Goal: Task Accomplishment & Management: Complete application form

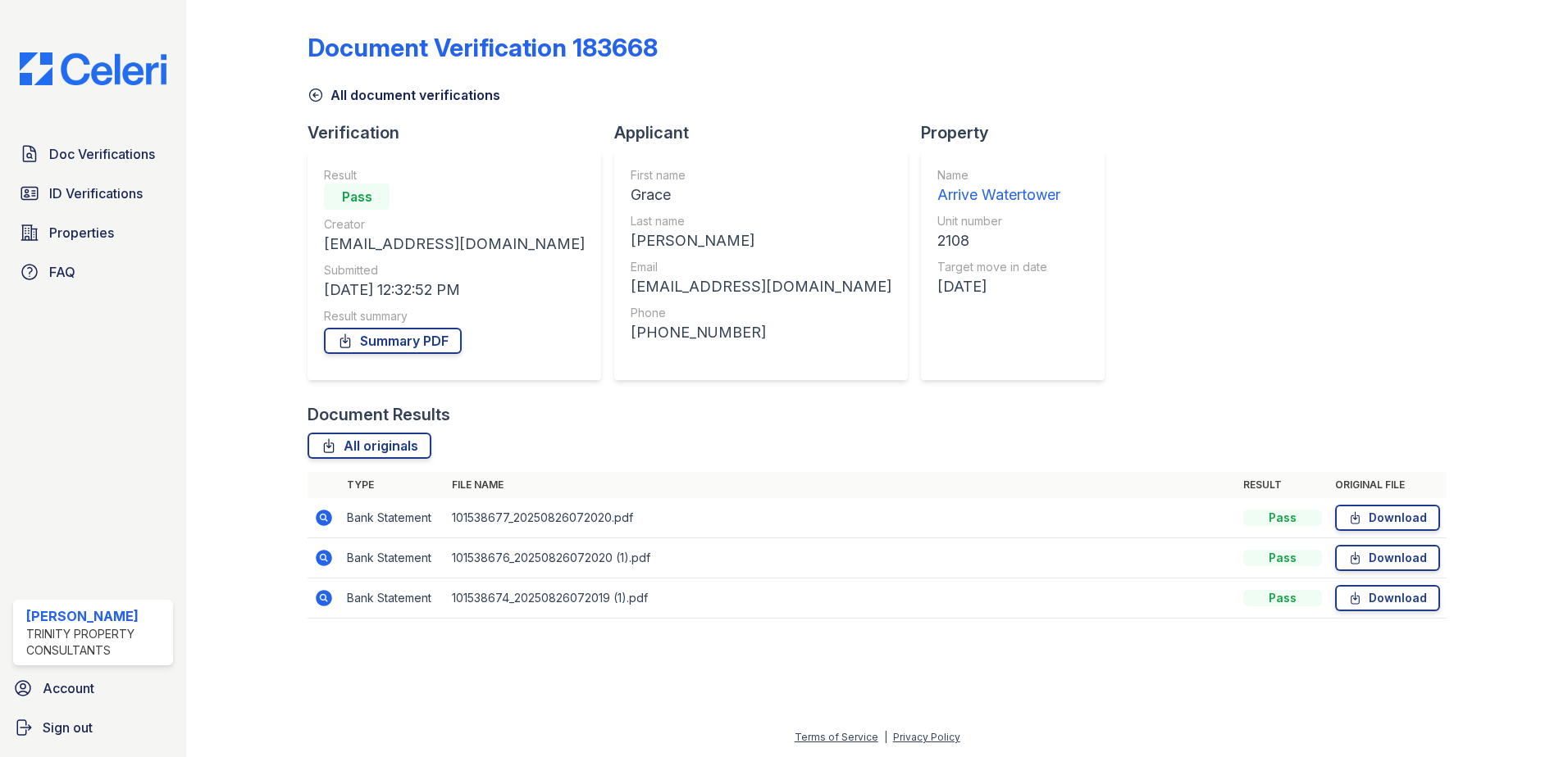
click at [319, 517] on icon at bounding box center [324, 518] width 20 height 20
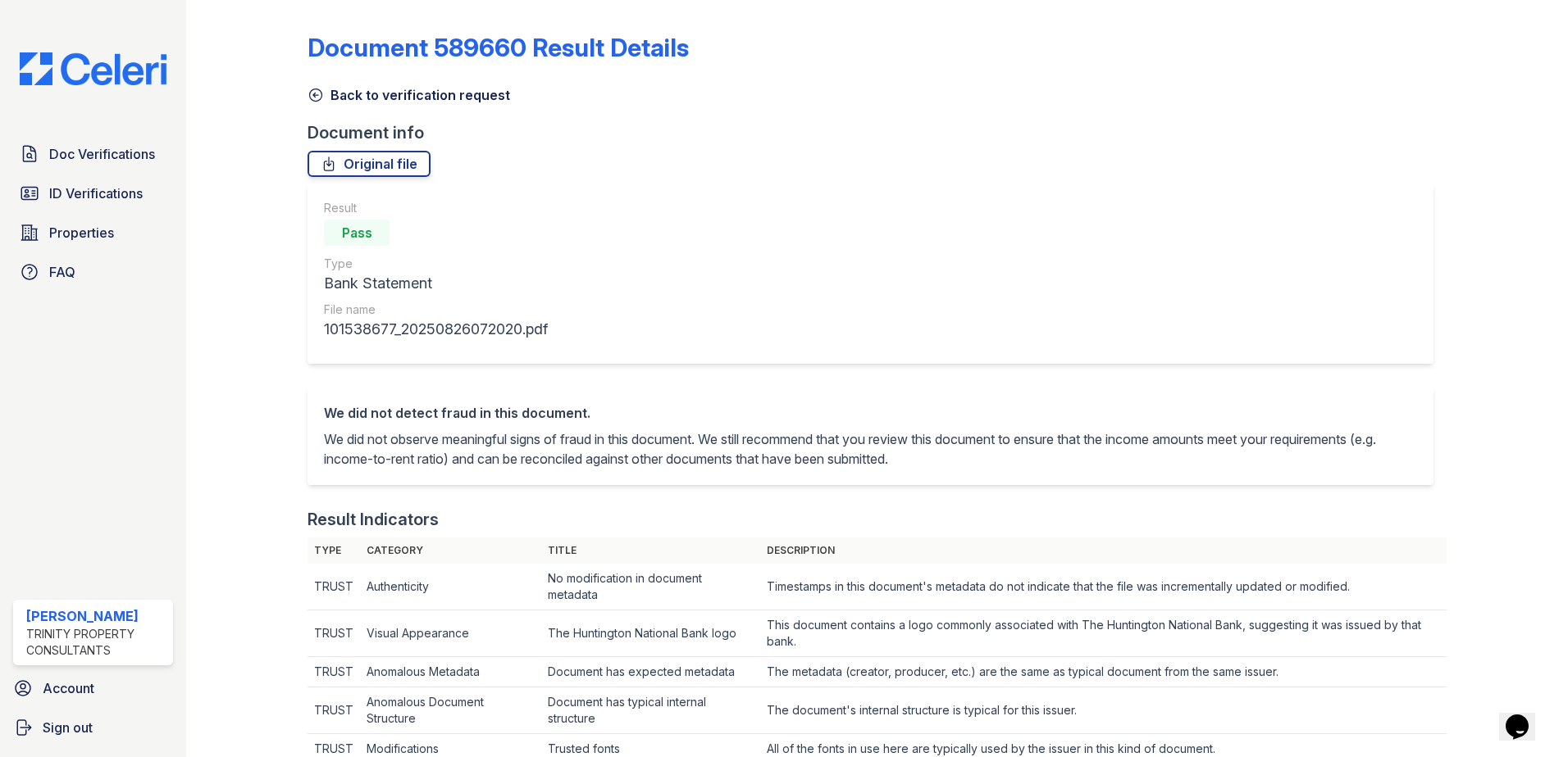
click at [315, 95] on icon at bounding box center [316, 95] width 12 height 12
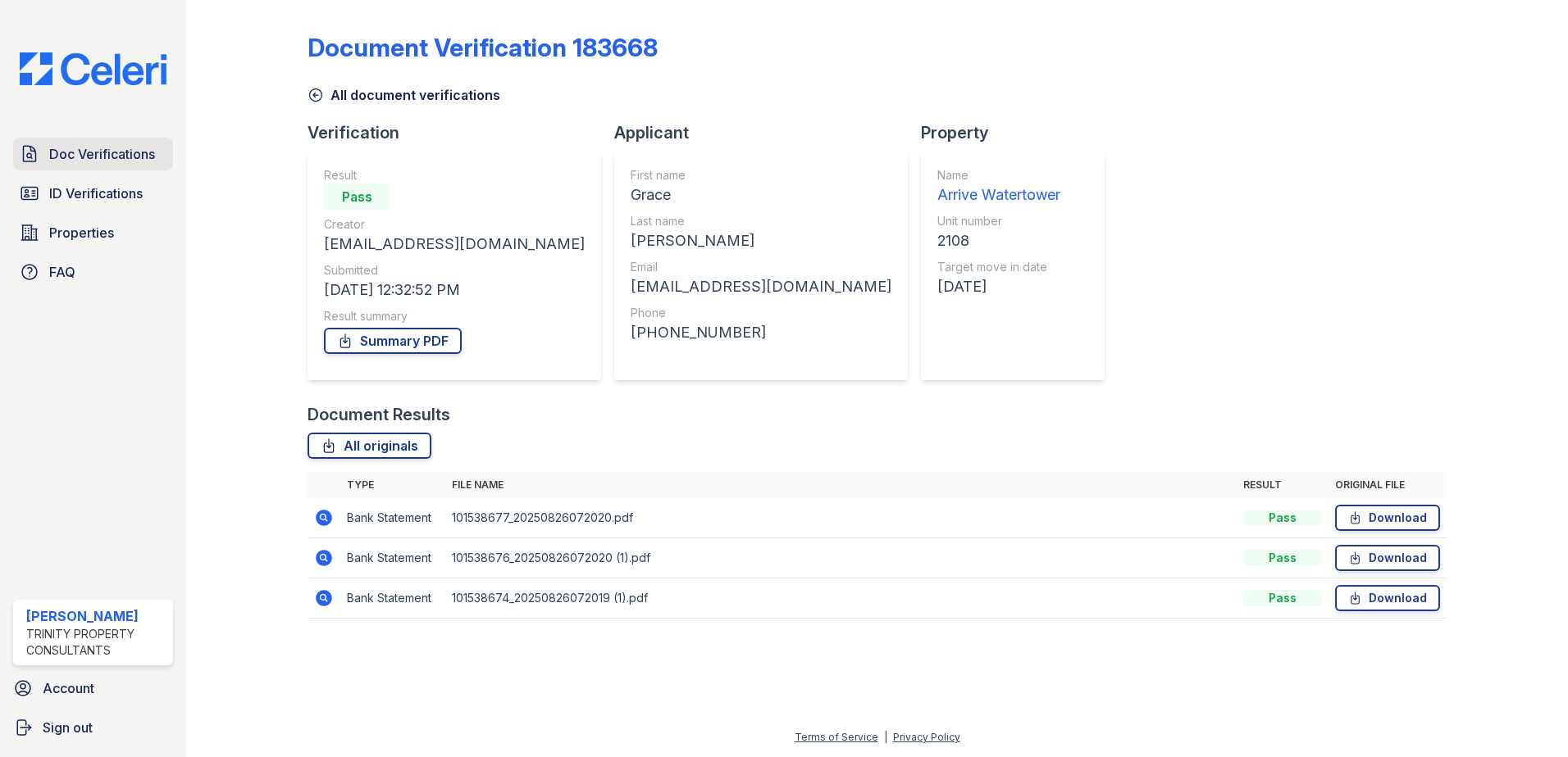
click at [125, 154] on span "Doc Verifications" at bounding box center [102, 154] width 106 height 20
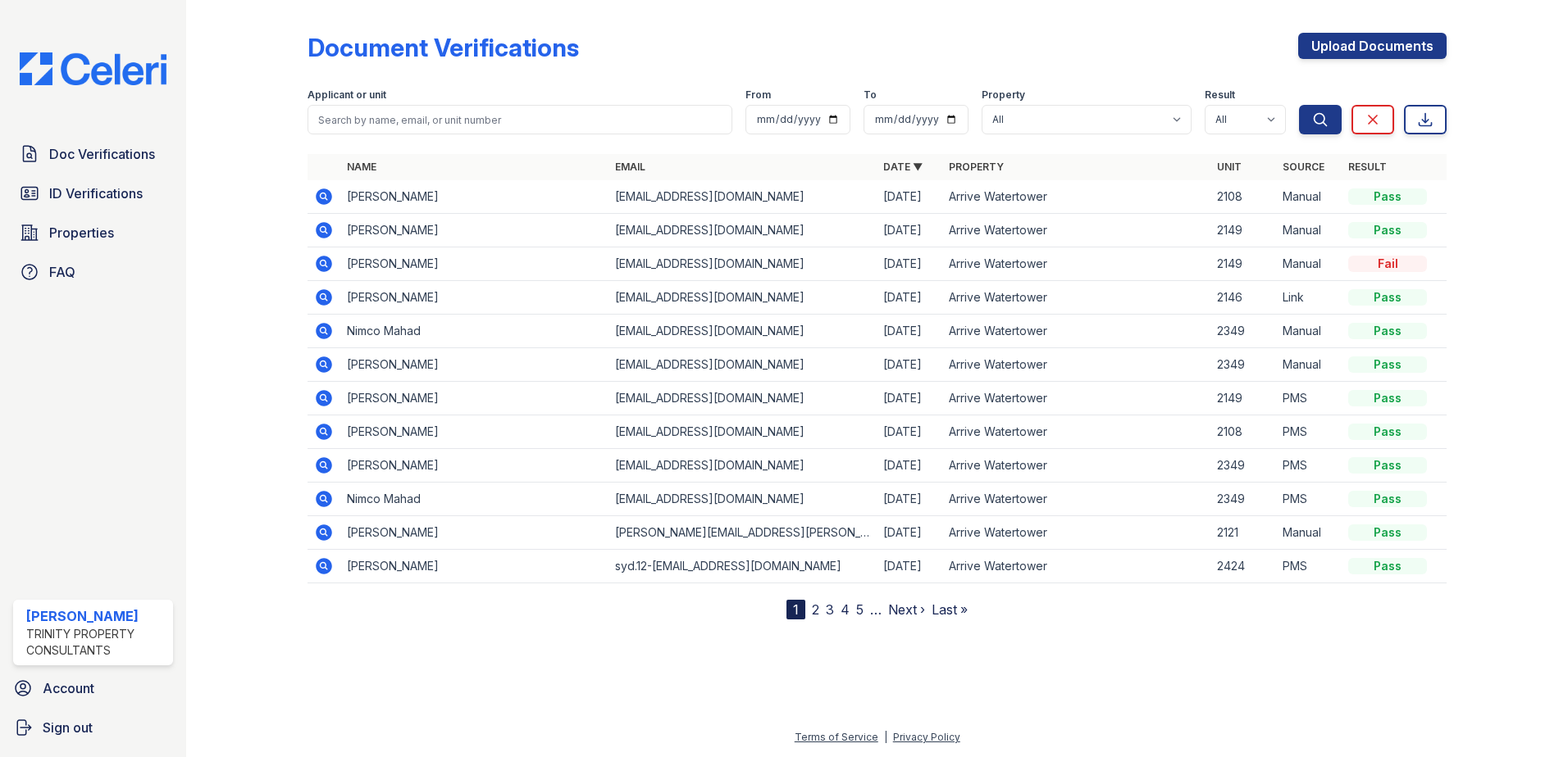
drag, startPoint x: 1291, startPoint y: 37, endPoint x: 1304, endPoint y: 43, distance: 14.3
click at [1292, 37] on div "Document Verifications Upload Documents" at bounding box center [877, 54] width 1139 height 43
click at [1315, 45] on link "Upload Documents" at bounding box center [1372, 45] width 148 height 26
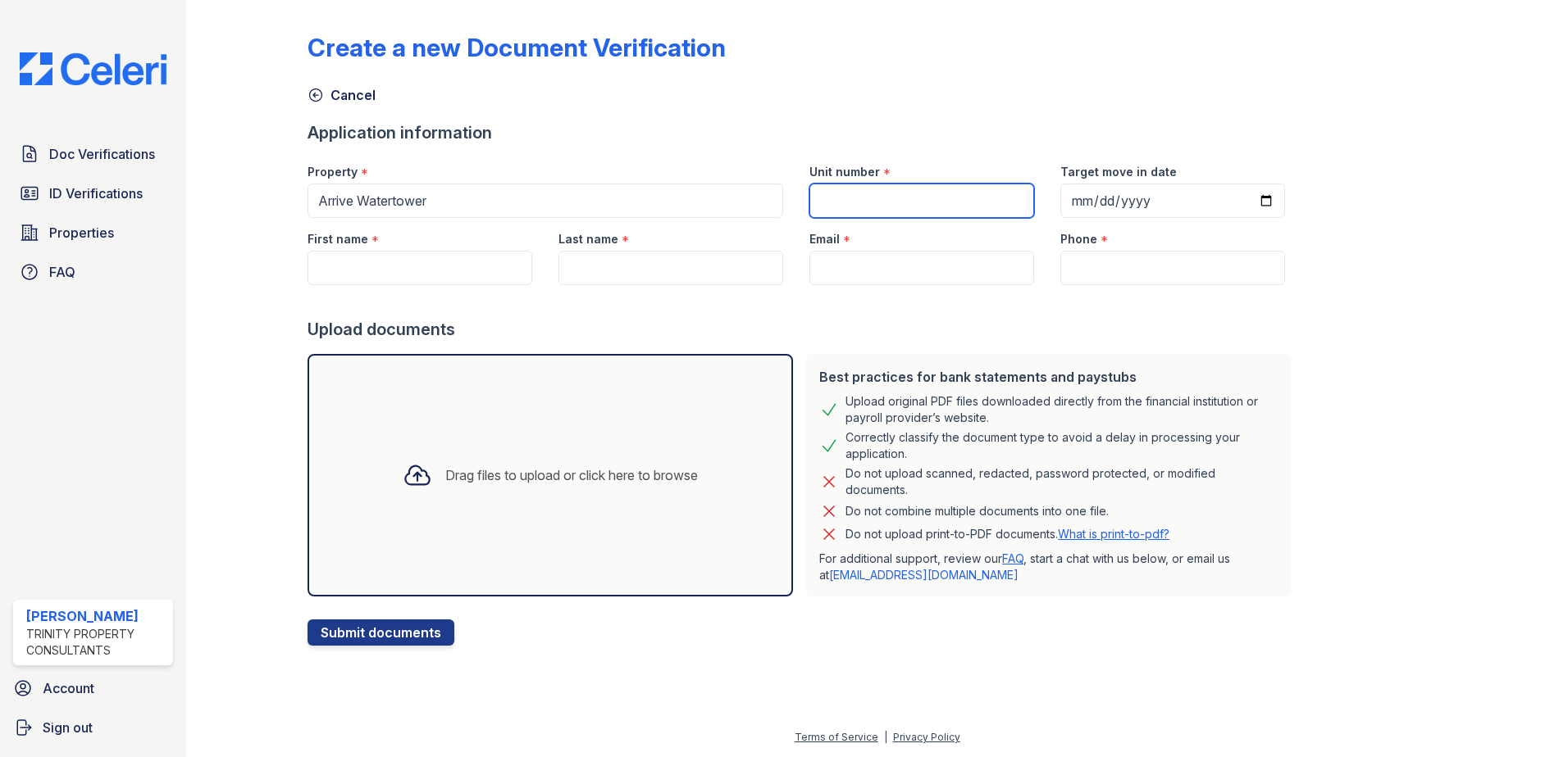
click at [839, 193] on input "Unit number" at bounding box center [921, 201] width 225 height 35
click at [323, 259] on input "First name" at bounding box center [420, 267] width 225 height 35
type input "Matt"
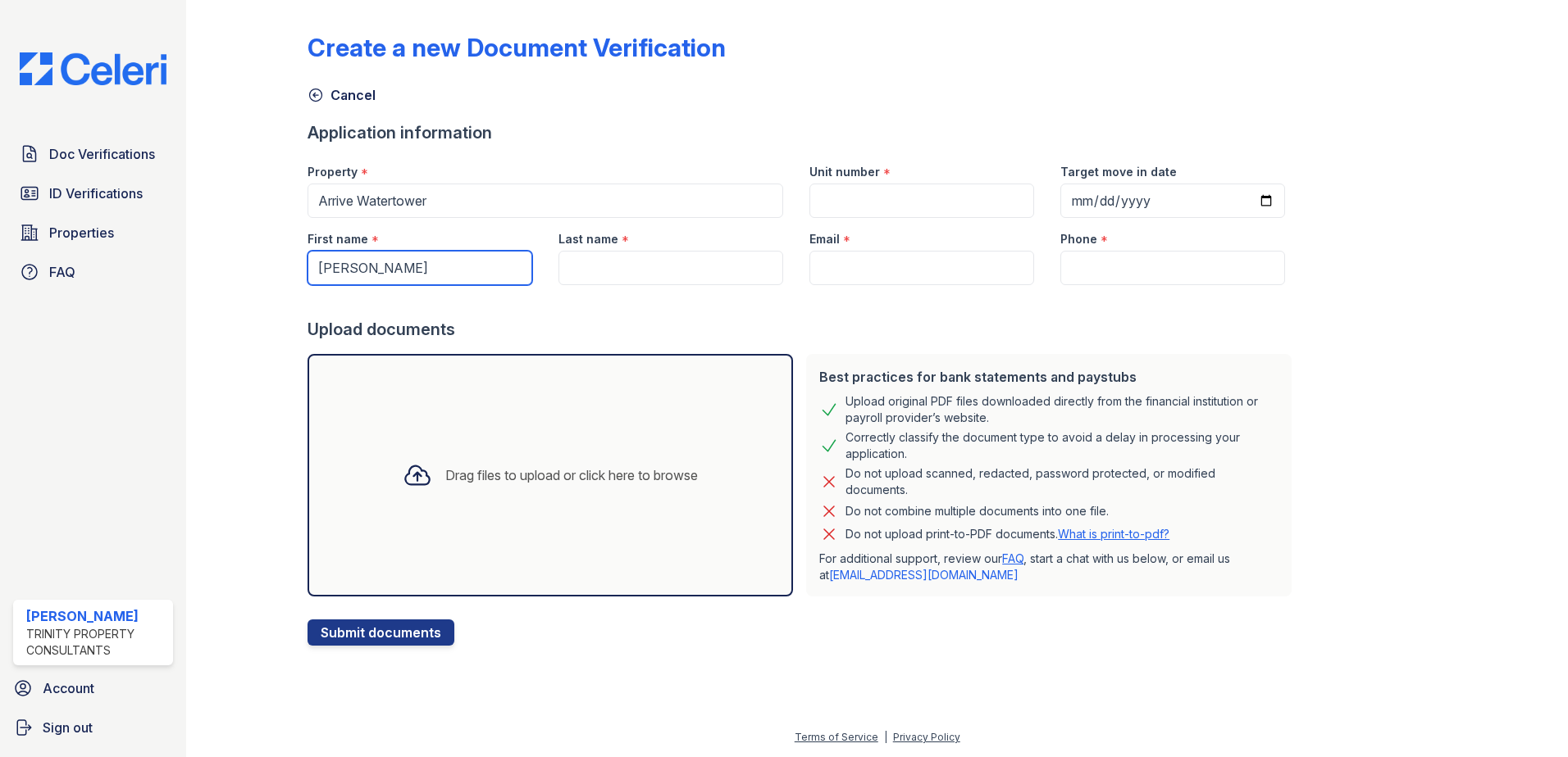
type input "2149"
type input "2025-09-08"
type input "[PERSON_NAME]"
type input "[EMAIL_ADDRESS][DOMAIN_NAME]"
type input "(952) 463-6140"
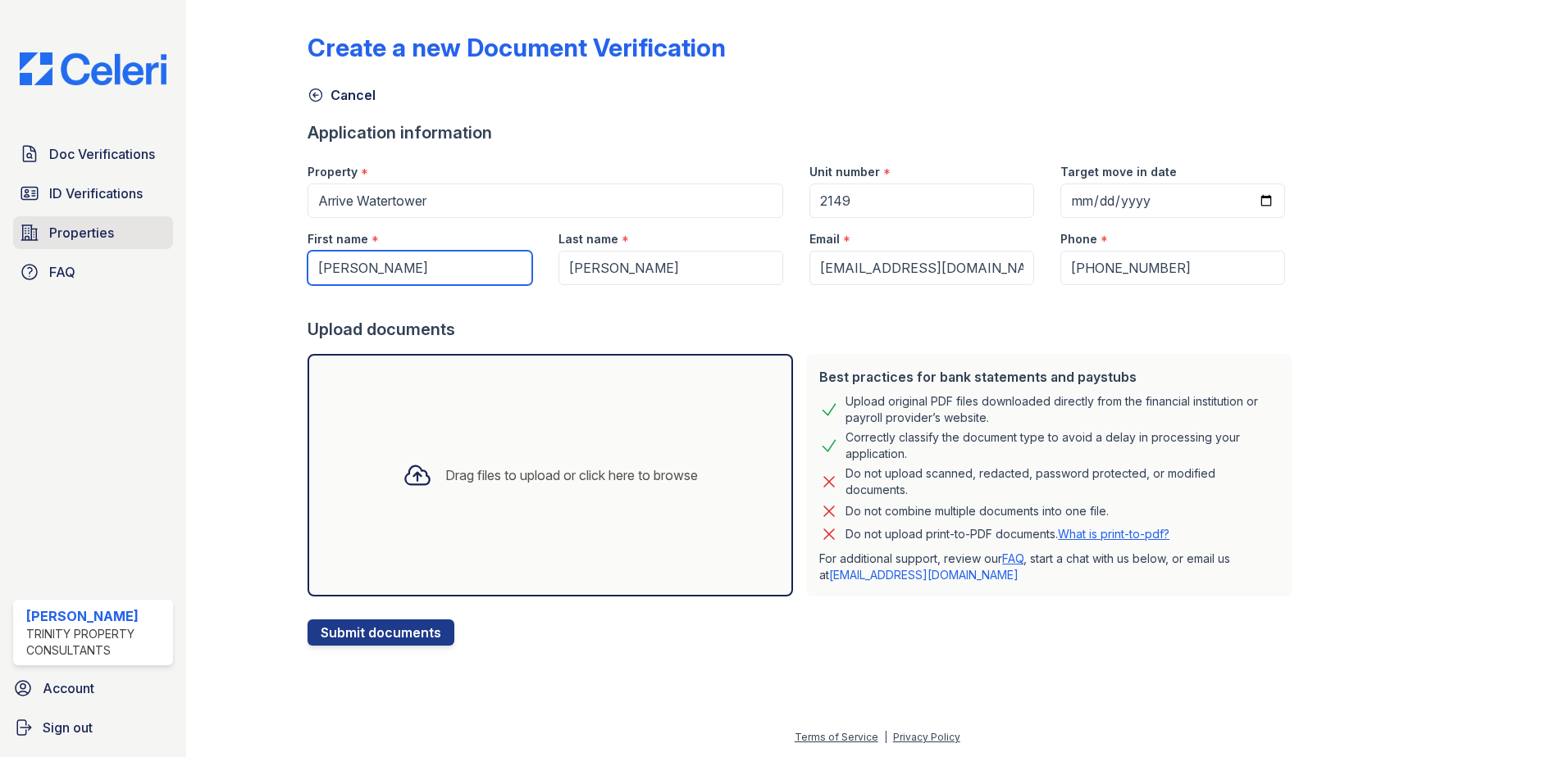
drag, startPoint x: 420, startPoint y: 259, endPoint x: 134, endPoint y: 225, distance: 288.0
click at [134, 225] on div "Doc Verifications ID Verifications Properties FAQ Noah Murigi Trinity Property …" at bounding box center [784, 378] width 1568 height 757
type input "Jennifer"
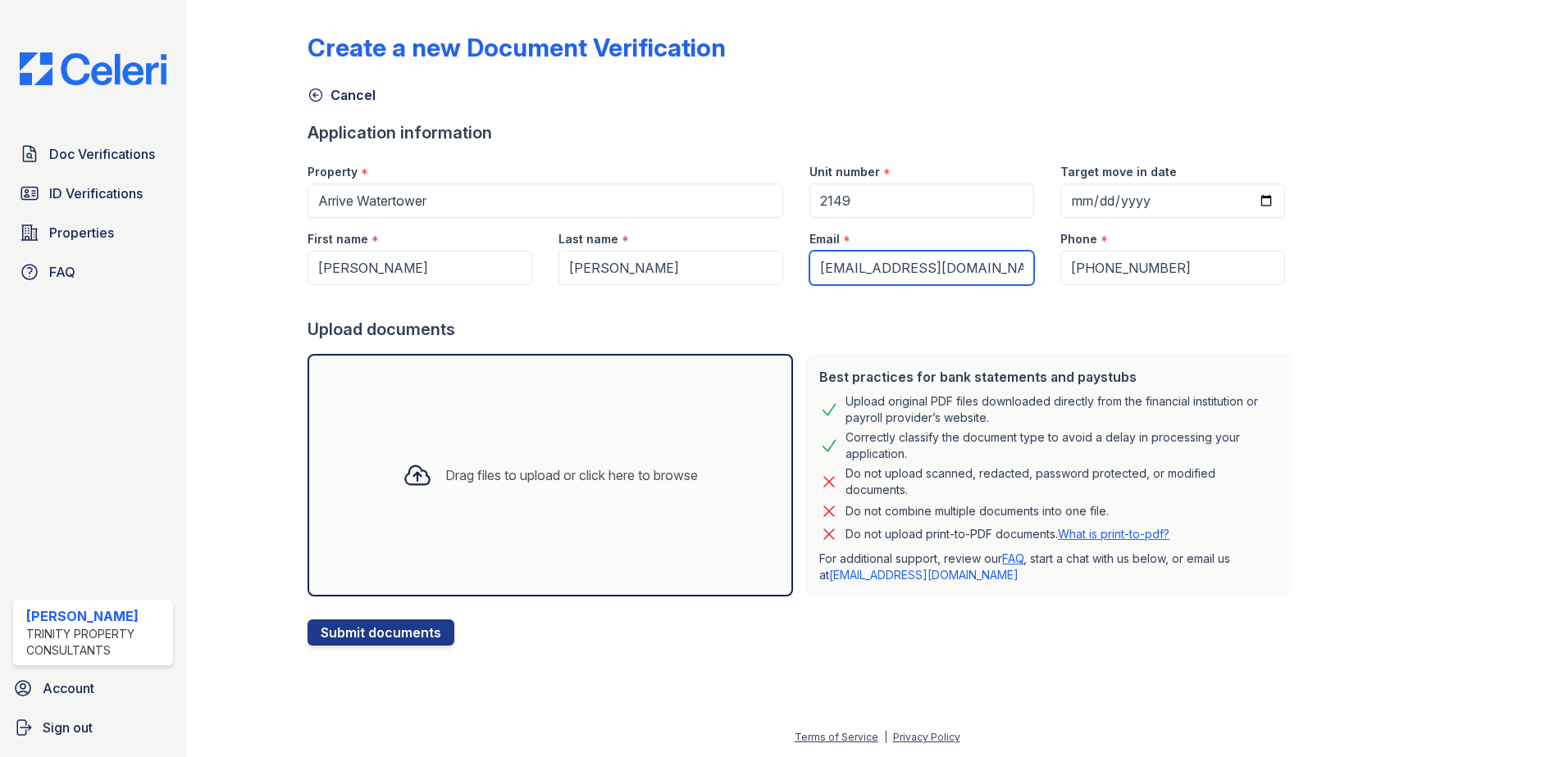
drag, startPoint x: 976, startPoint y: 271, endPoint x: 595, endPoint y: 256, distance: 381.3
click at [595, 256] on div "First name * Jennifer Last name * Koppy Email * mjkoppy@yahoo.com Phone * (952)…" at bounding box center [796, 251] width 1003 height 67
paste input "jkoppy75@gmail.com"
type input "jkoppy75@gmail.com"
click at [1267, 253] on div "Phone * (952) 463-6140" at bounding box center [1172, 251] width 251 height 67
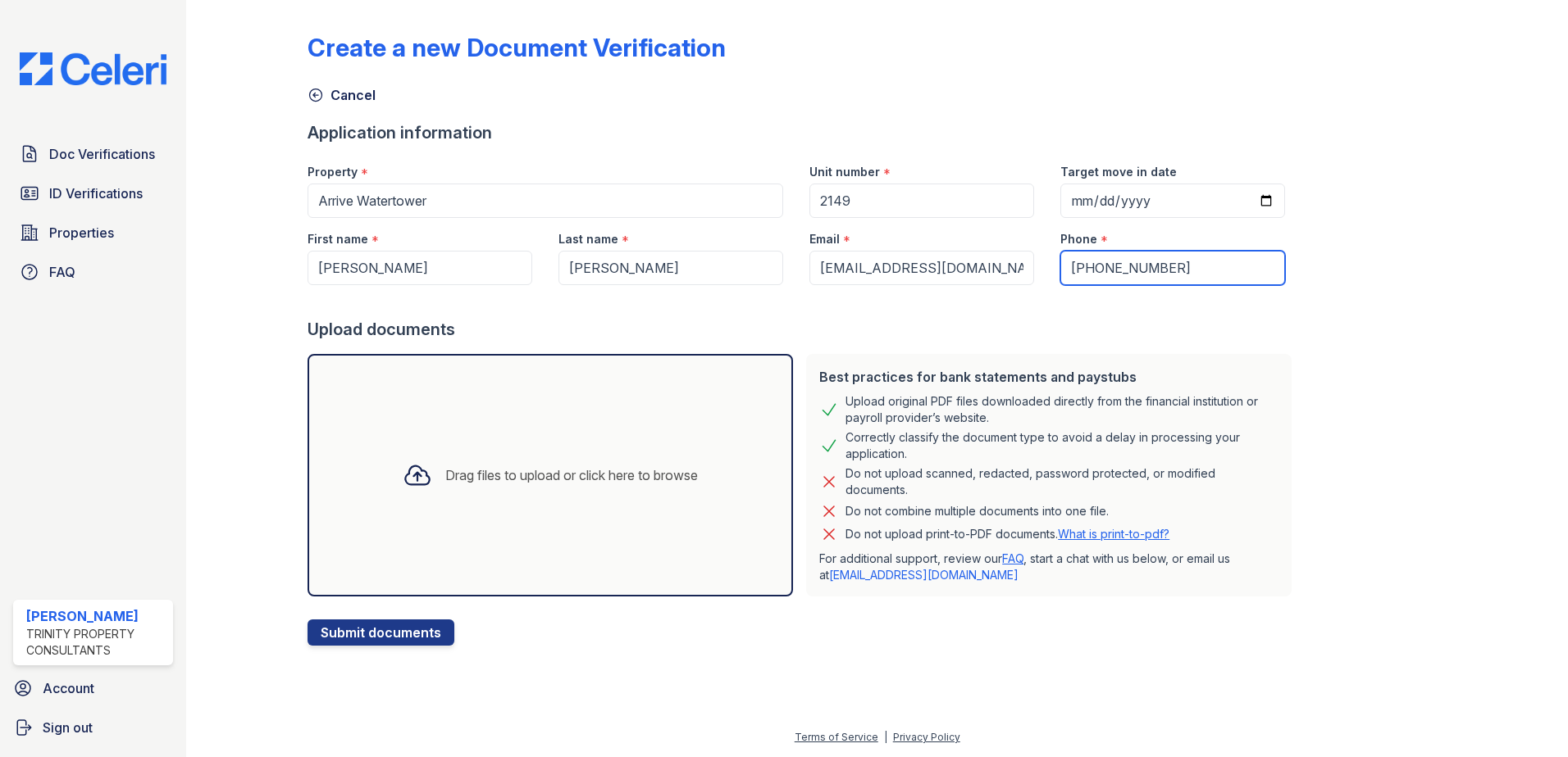
drag, startPoint x: 1203, startPoint y: 274, endPoint x: 958, endPoint y: 257, distance: 245.6
click at [958, 257] on div "First name * Jennifer Last name * Koppy Email * jkoppy75@gmail.com Phone * (952…" at bounding box center [796, 251] width 1003 height 67
paste input "(612) 483-4833"
type input "(612) 483-4833"
click at [540, 472] on div "Drag files to upload or click here to browse" at bounding box center [571, 475] width 252 height 20
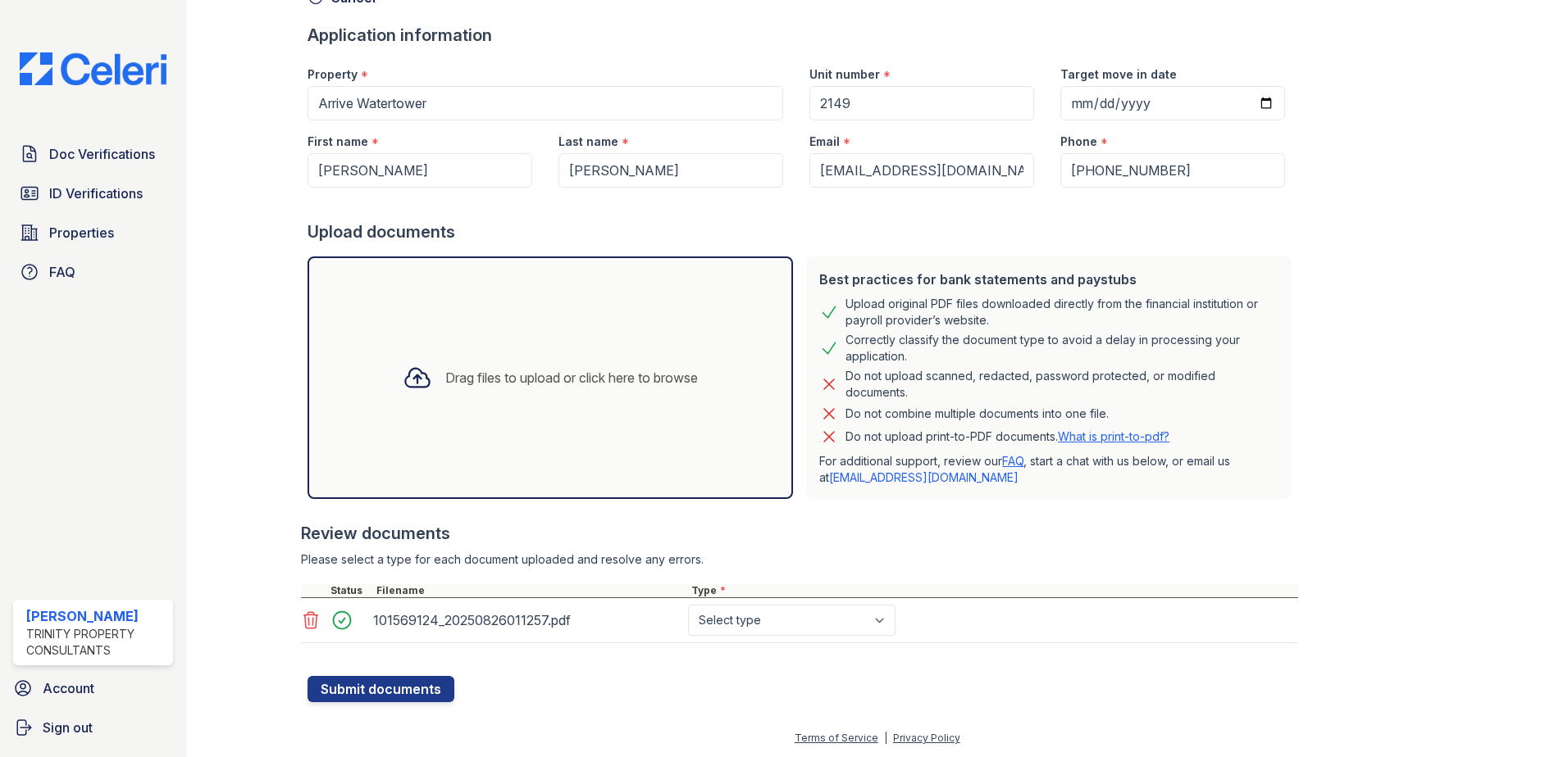
scroll to position [98, 0]
click at [735, 624] on select "Select type Paystub Bank Statement Offer Letter Tax Documents Benefit Award Let…" at bounding box center [791, 619] width 208 height 31
select select "investment_account_statement"
click at [688, 604] on select "Select type Paystub Bank Statement Offer Letter Tax Documents Benefit Award Let…" at bounding box center [791, 619] width 208 height 31
click at [561, 704] on div "Create a new Document Verification Cancel Application information Property * Ar…" at bounding box center [877, 315] width 1329 height 827
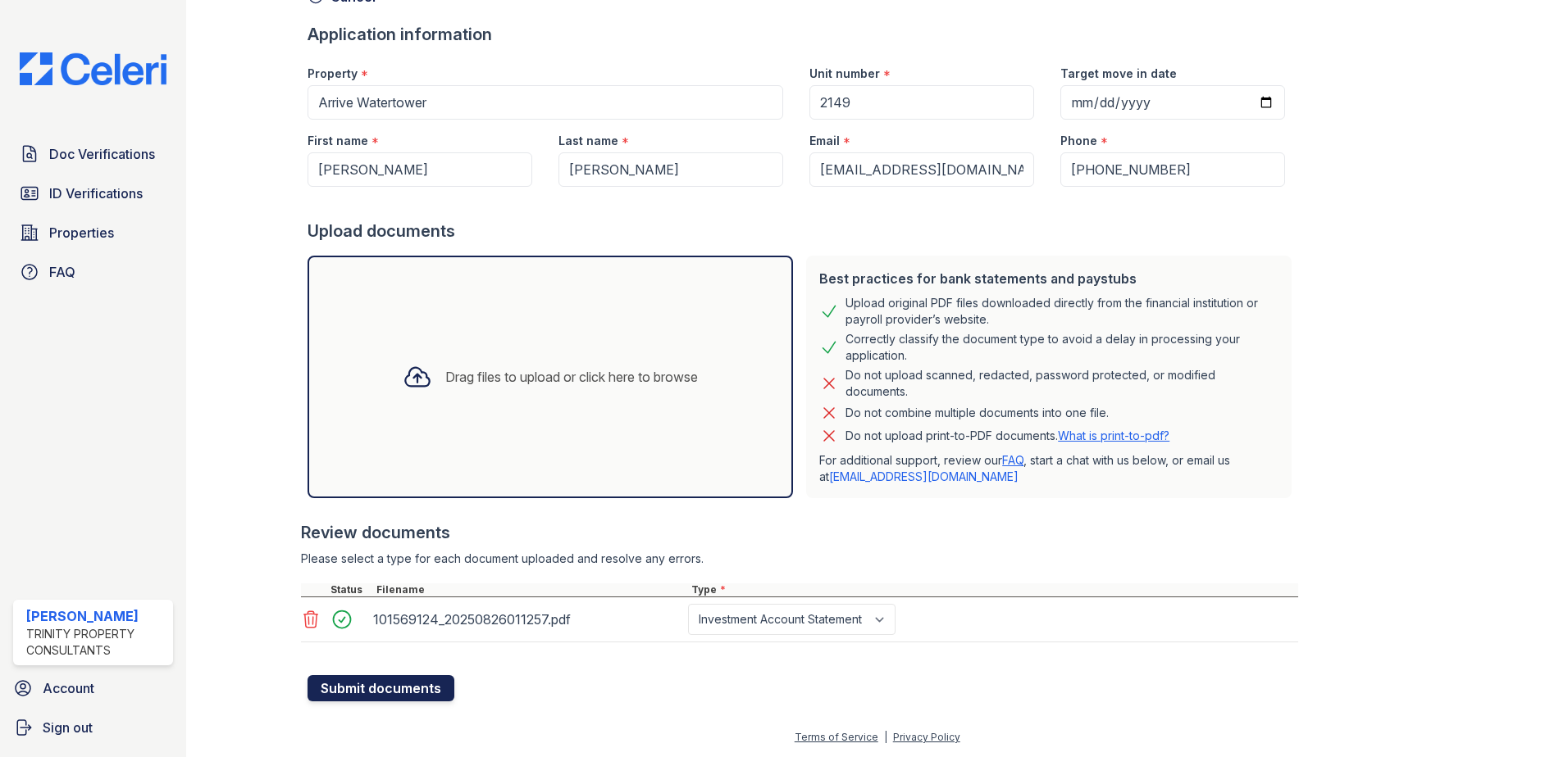
click at [411, 679] on button "Submit documents" at bounding box center [381, 687] width 147 height 26
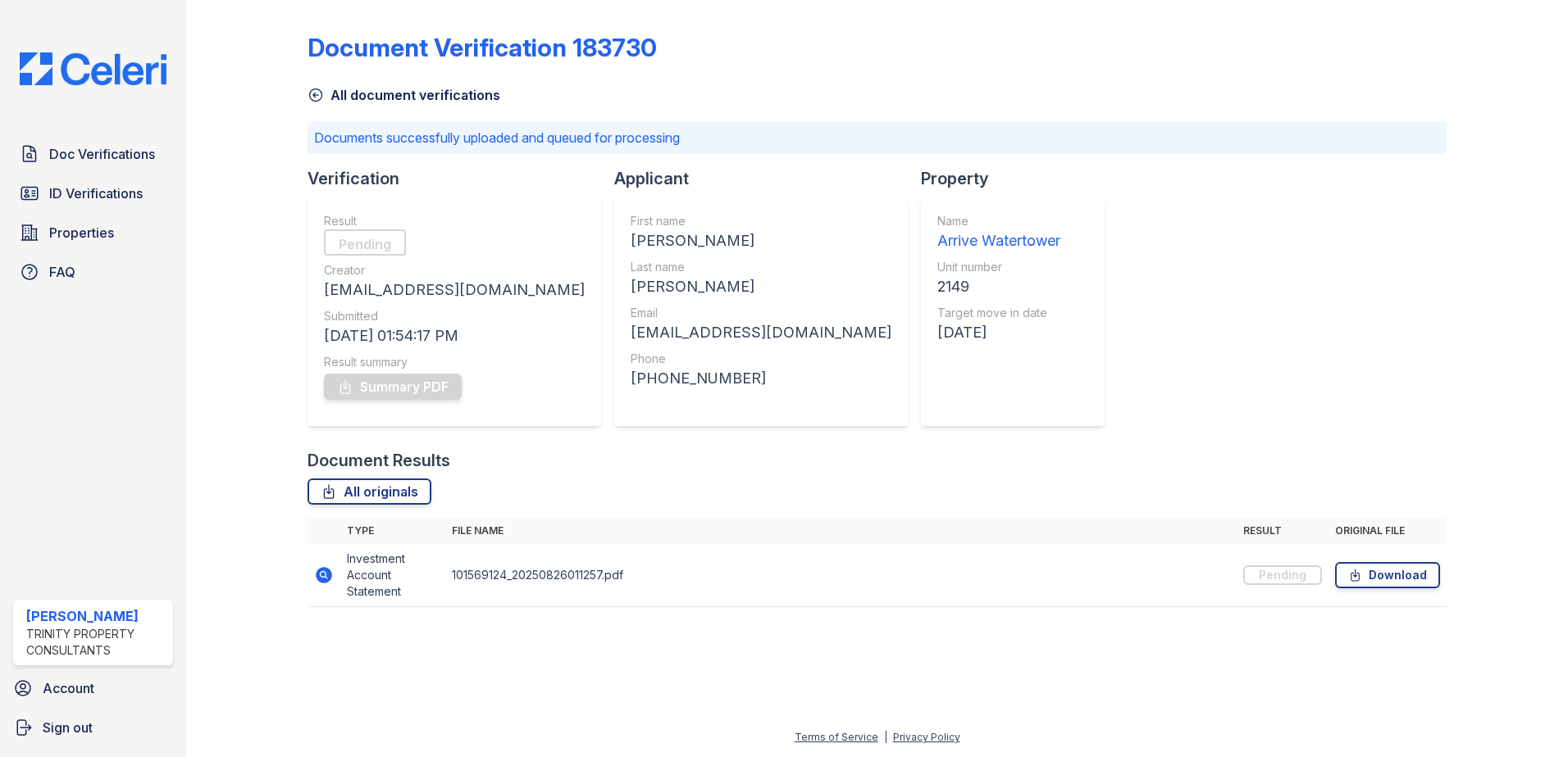
click at [317, 96] on icon at bounding box center [316, 95] width 16 height 16
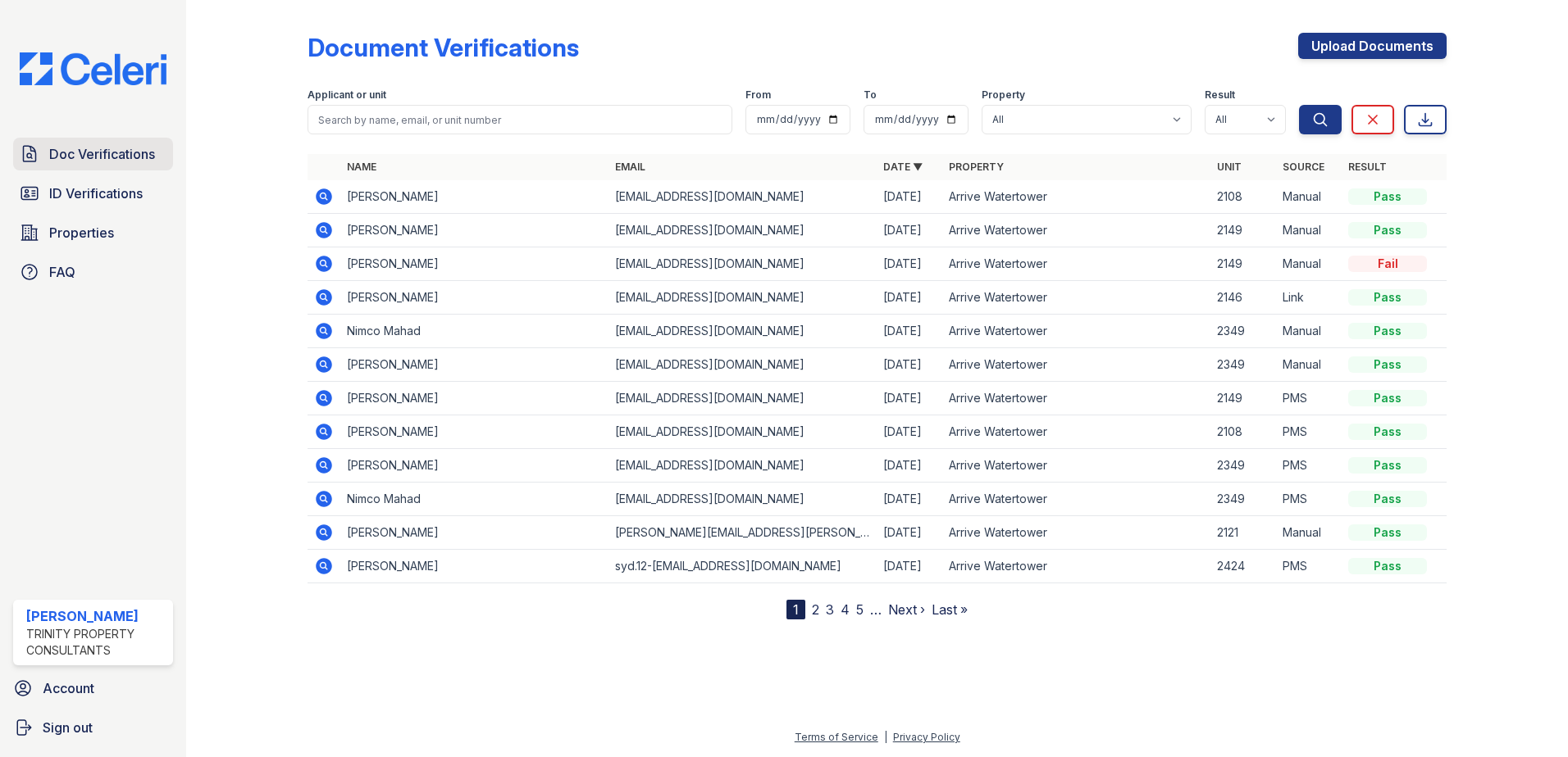
click at [68, 147] on span "Doc Verifications" at bounding box center [102, 154] width 106 height 20
click at [76, 190] on span "ID Verifications" at bounding box center [95, 193] width 94 height 20
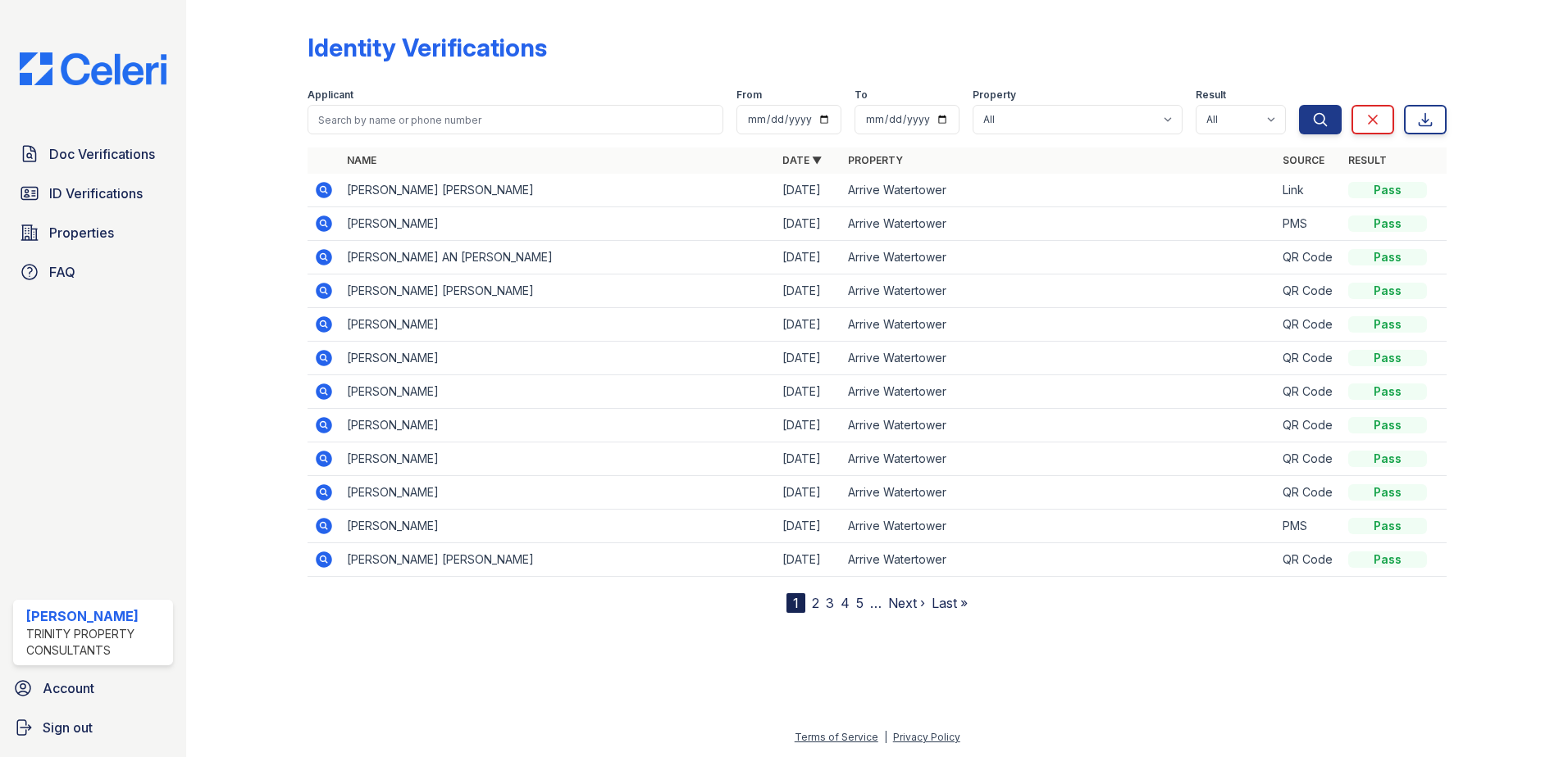
click at [81, 143] on link "Doc Verifications" at bounding box center [93, 153] width 160 height 33
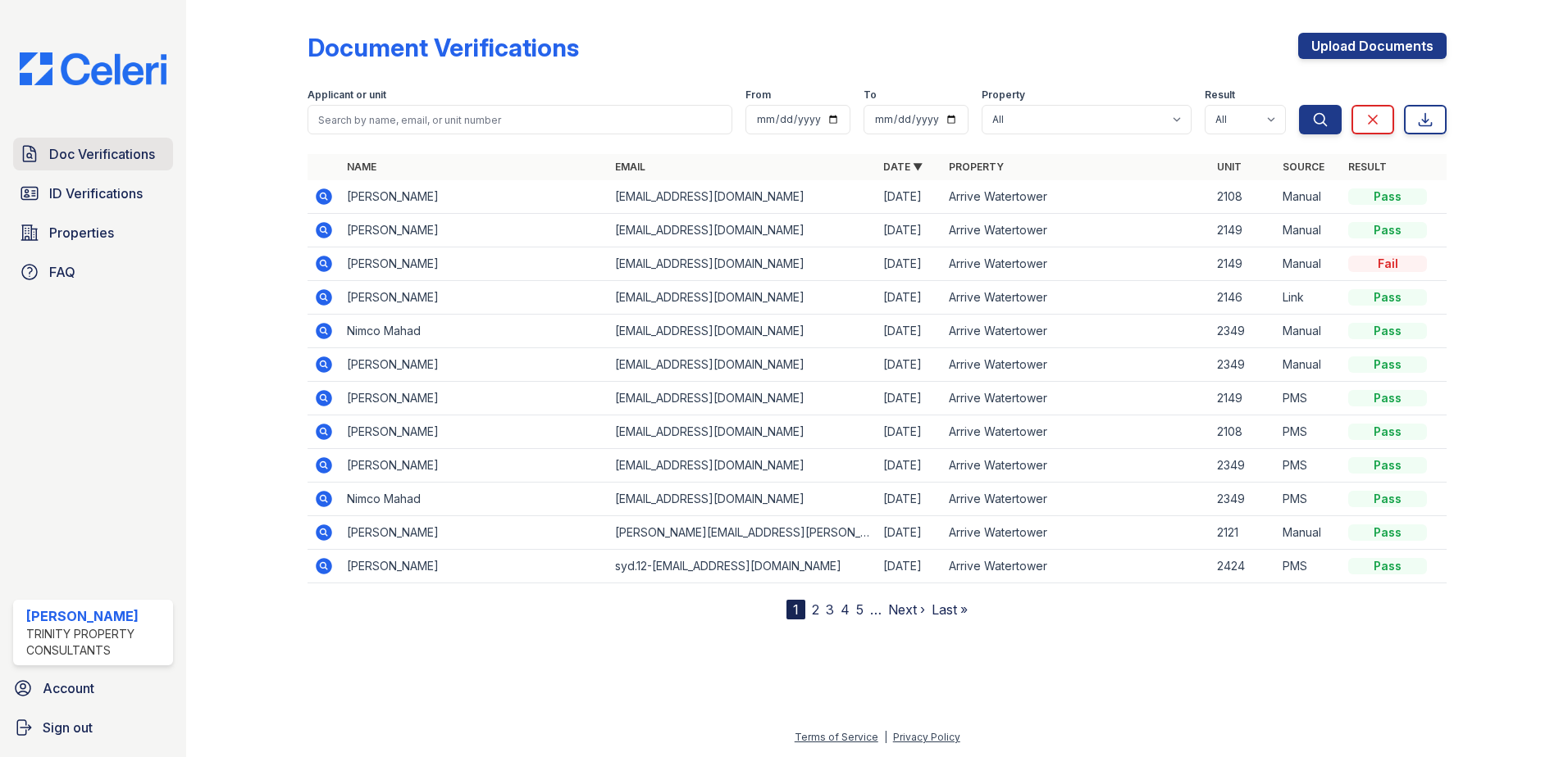
click at [130, 155] on span "Doc Verifications" at bounding box center [102, 154] width 106 height 20
click at [323, 197] on icon at bounding box center [322, 195] width 4 height 4
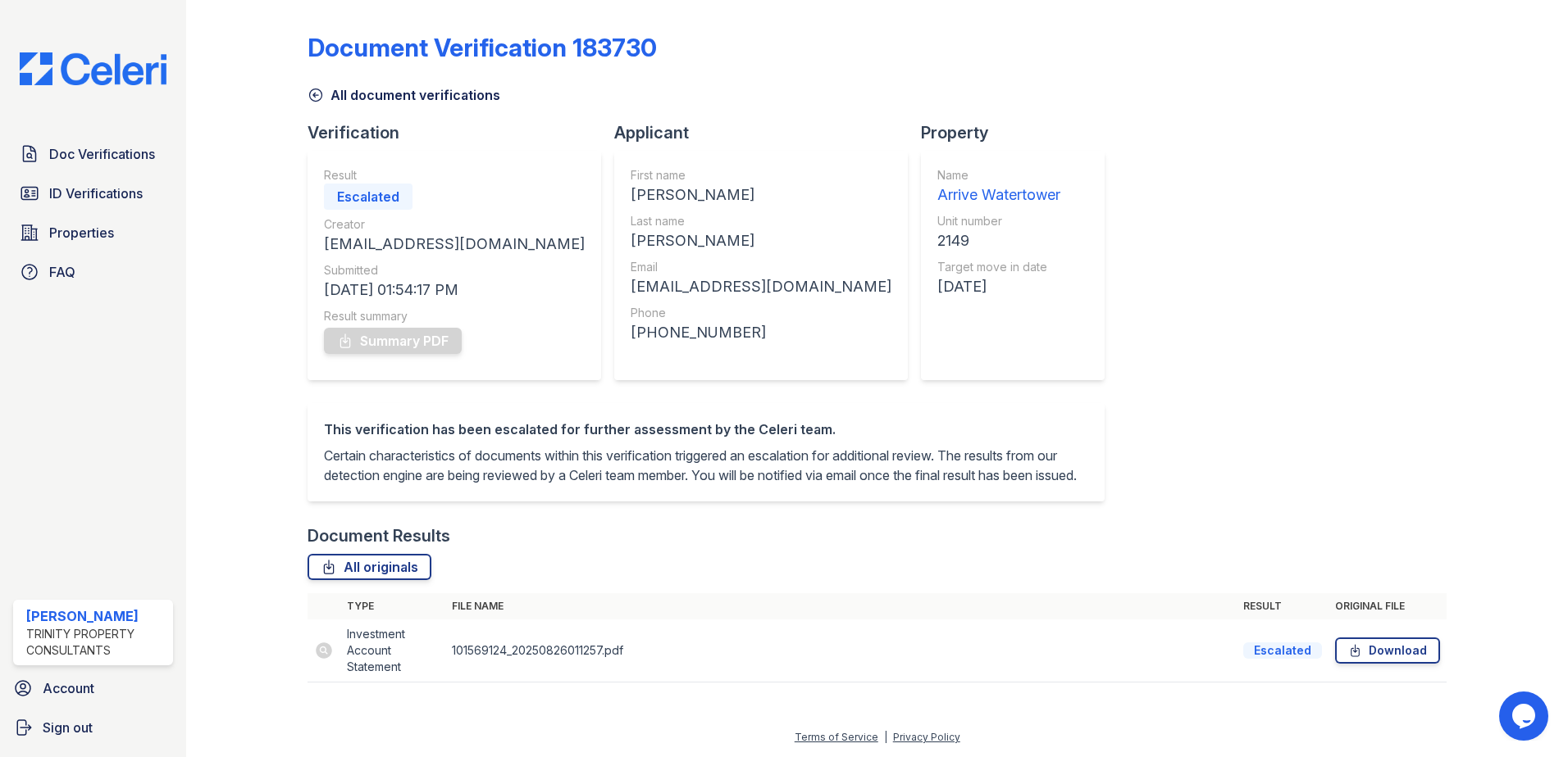
click at [317, 86] on icon at bounding box center [316, 95] width 16 height 16
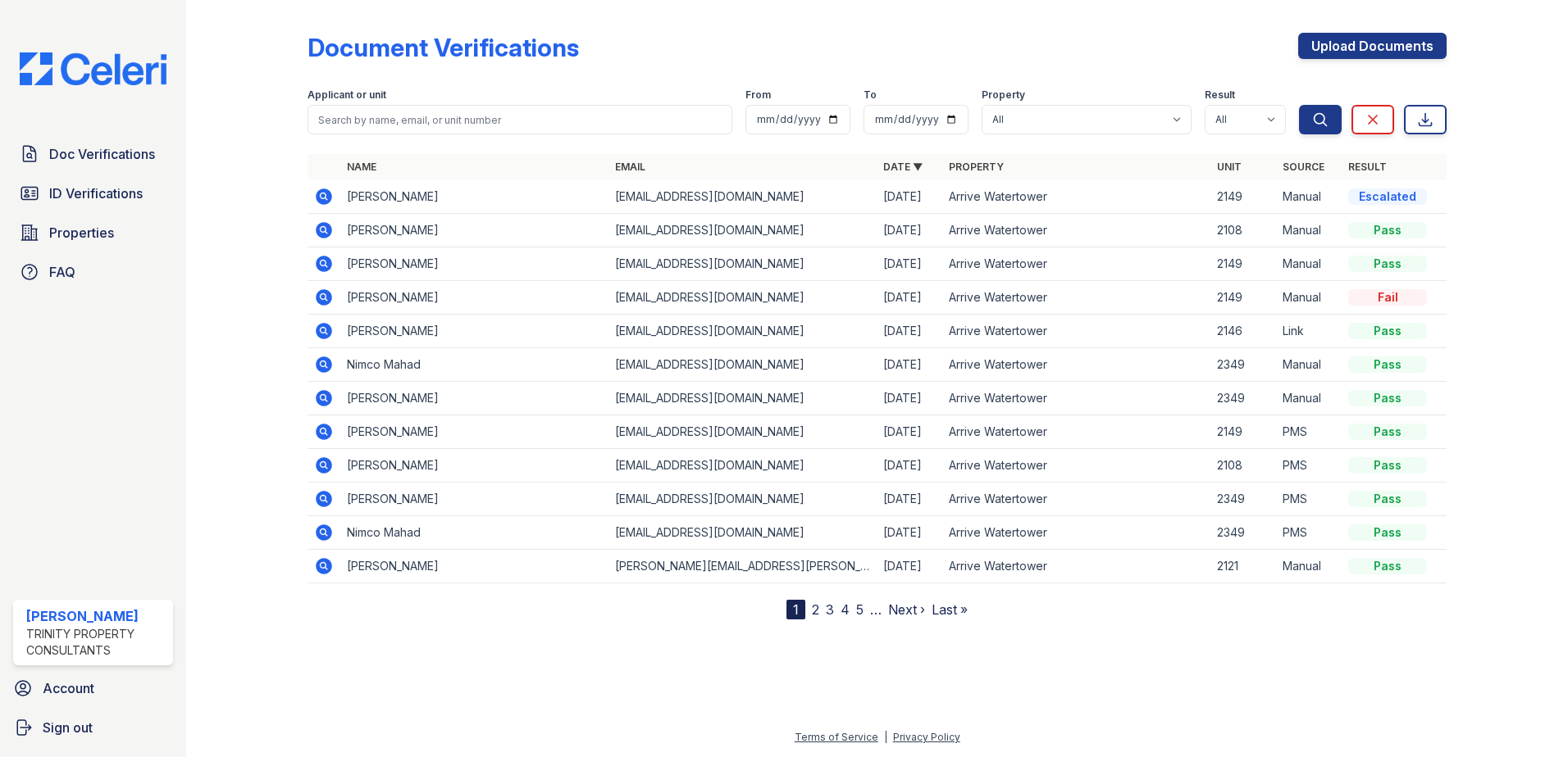
click at [318, 189] on icon at bounding box center [324, 197] width 20 height 20
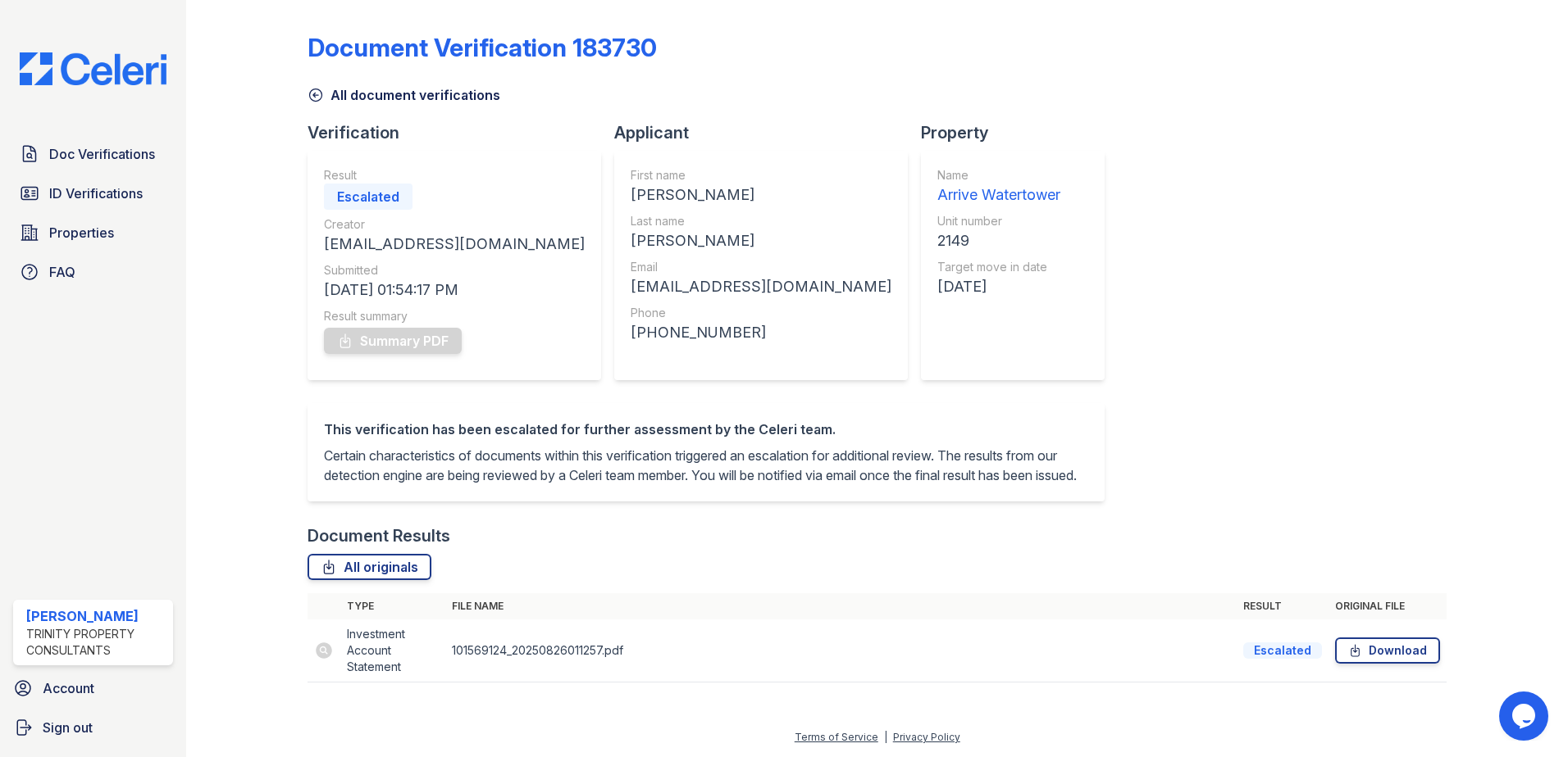
scroll to position [17, 0]
click at [317, 89] on div "Document Verification 183730 All document verifications Verification Result Pas…" at bounding box center [877, 352] width 1139 height 693
click at [313, 89] on icon at bounding box center [316, 95] width 12 height 12
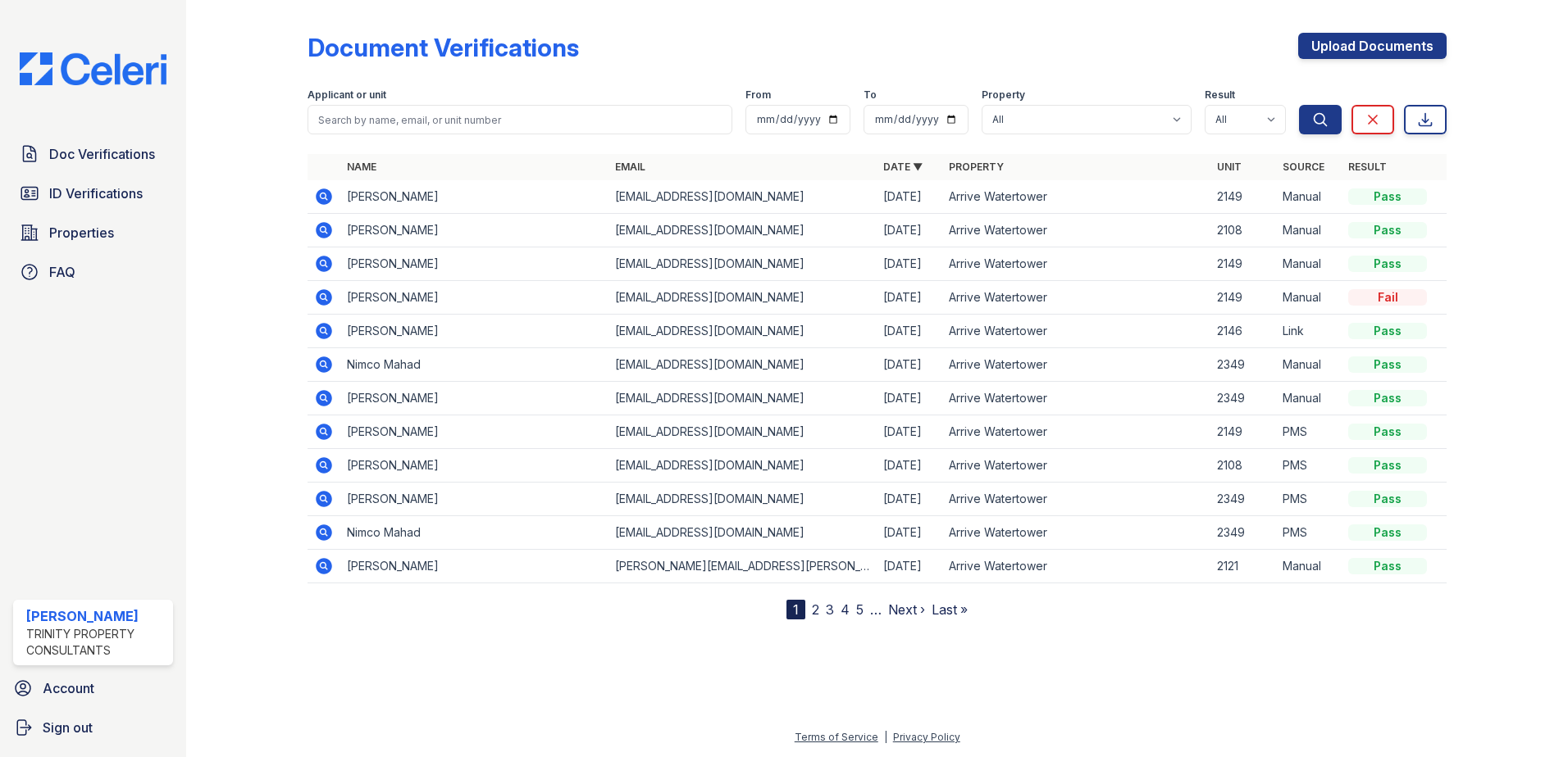
click at [326, 189] on icon at bounding box center [324, 196] width 16 height 16
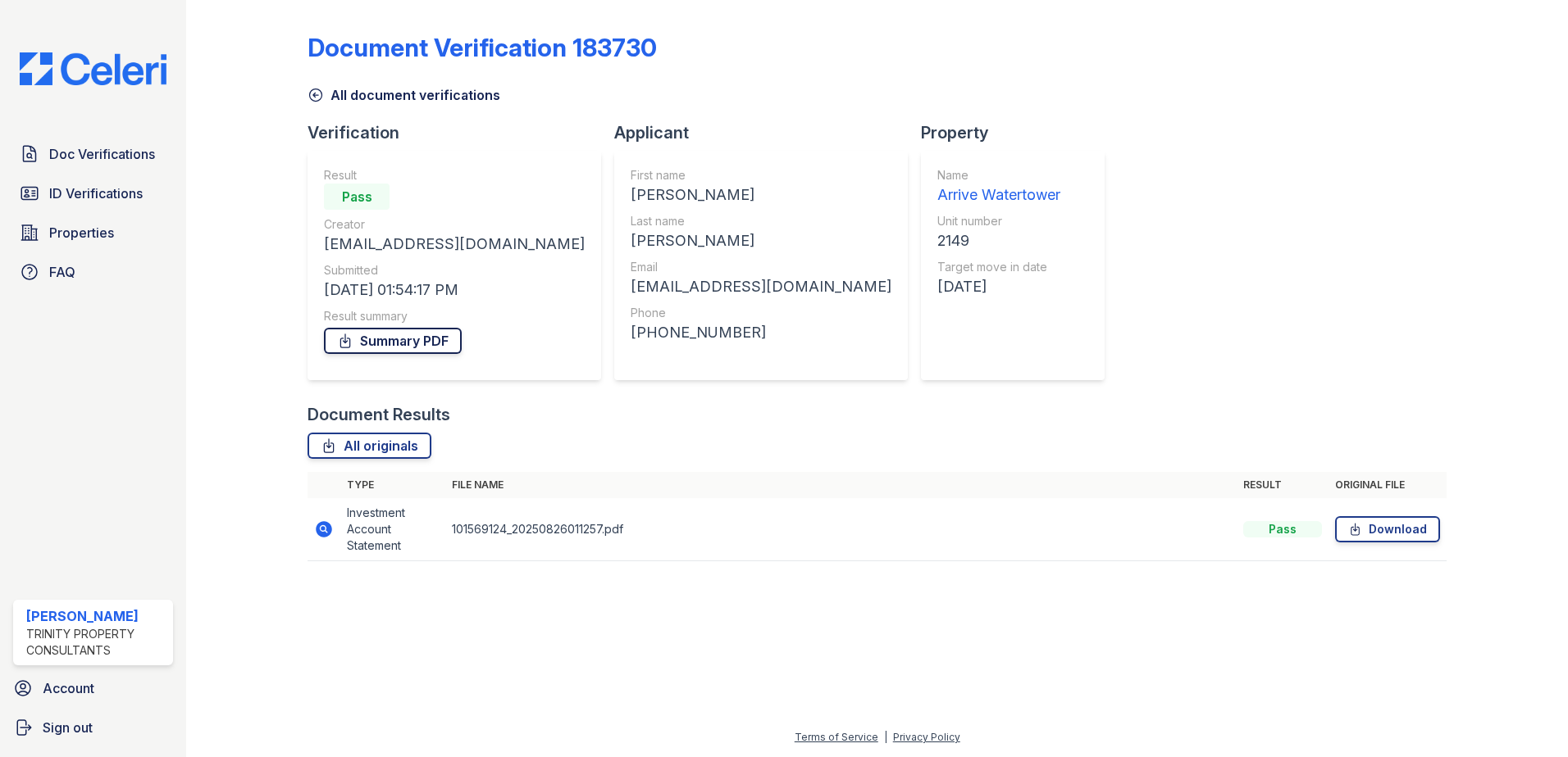
click at [409, 341] on link "Summary PDF" at bounding box center [392, 341] width 137 height 26
click at [311, 101] on icon at bounding box center [316, 95] width 16 height 16
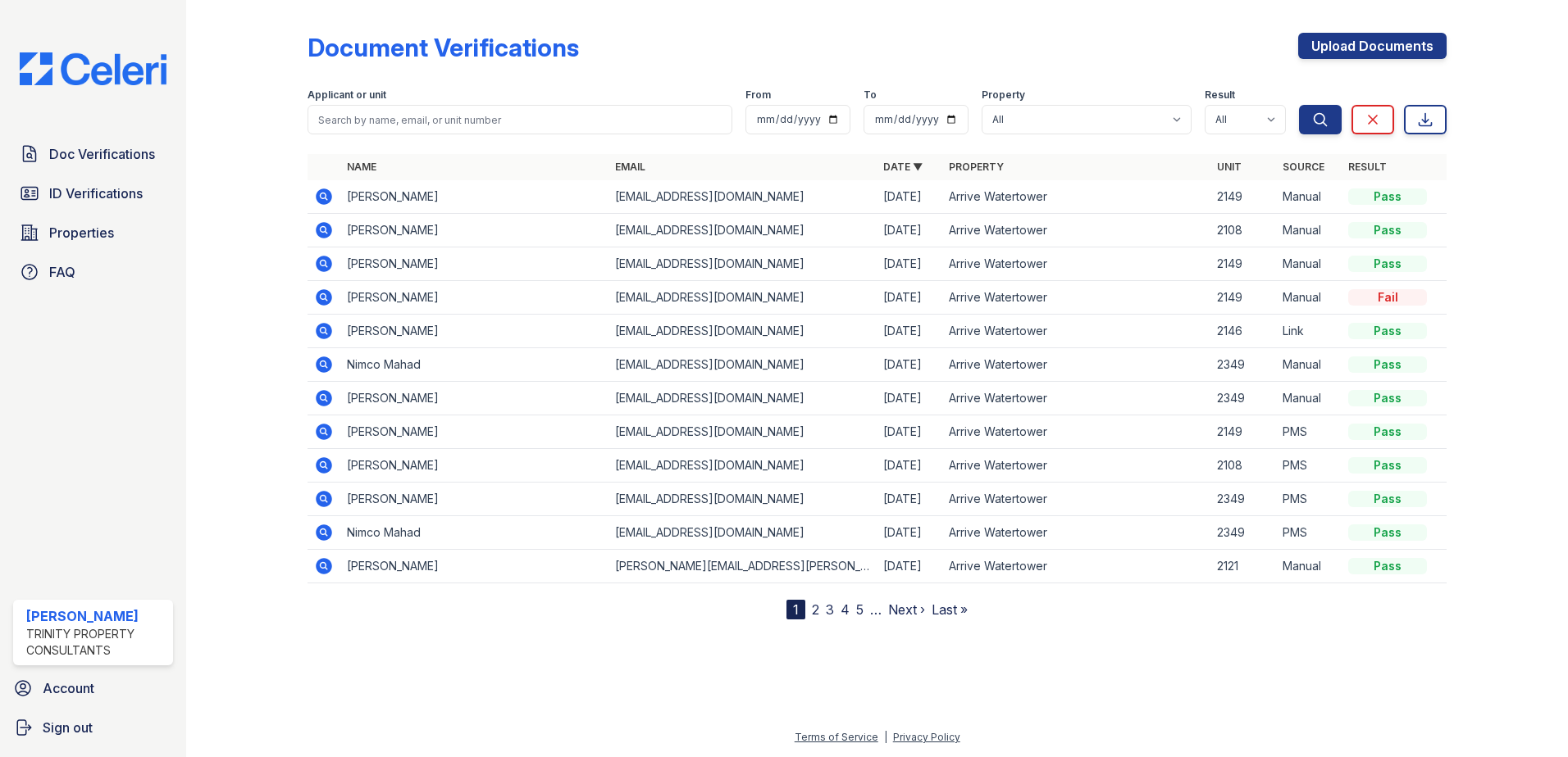
click at [321, 231] on icon at bounding box center [324, 230] width 20 height 20
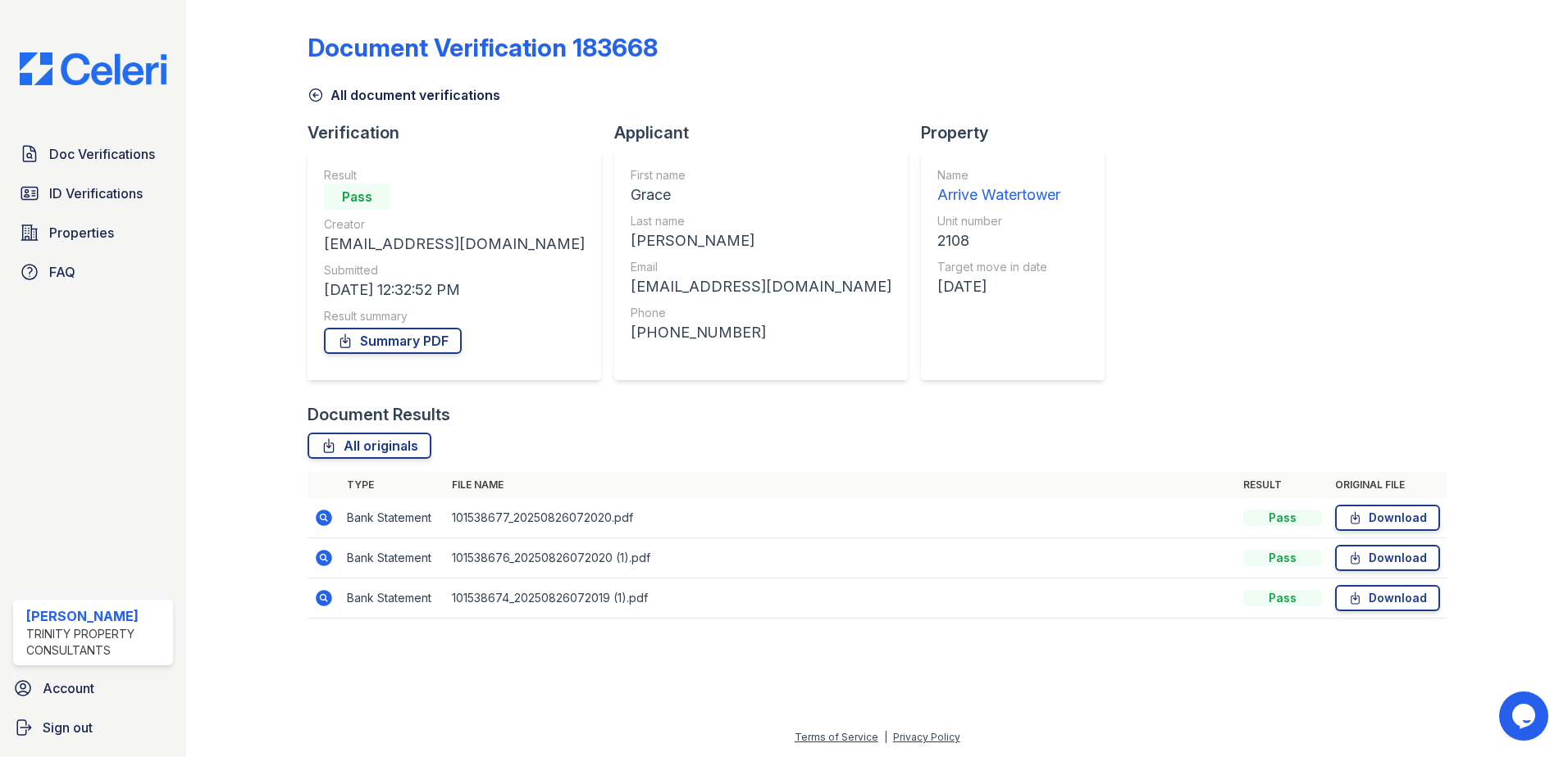
click at [321, 519] on icon at bounding box center [324, 518] width 20 height 20
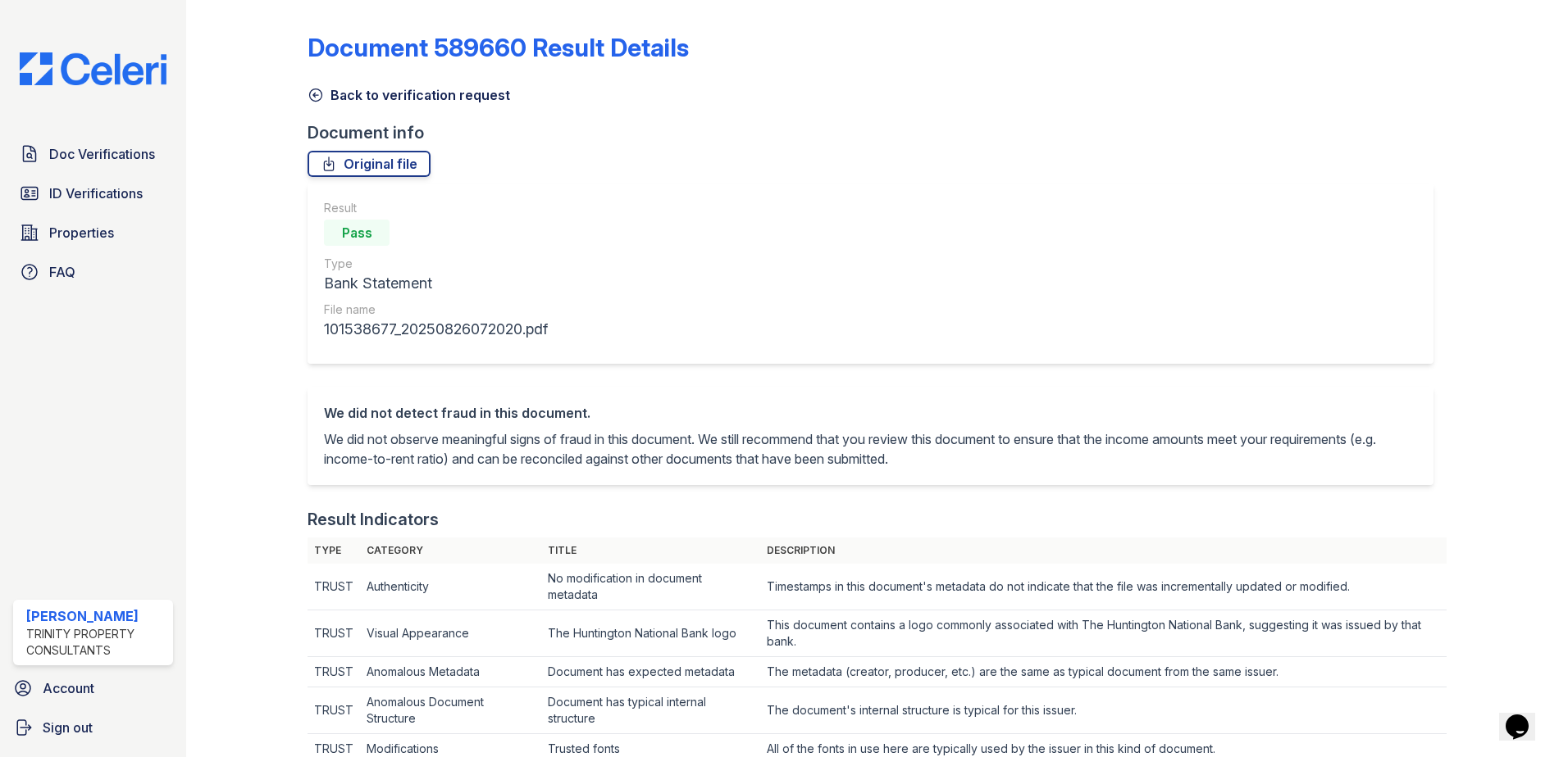
click at [319, 94] on icon at bounding box center [316, 95] width 16 height 16
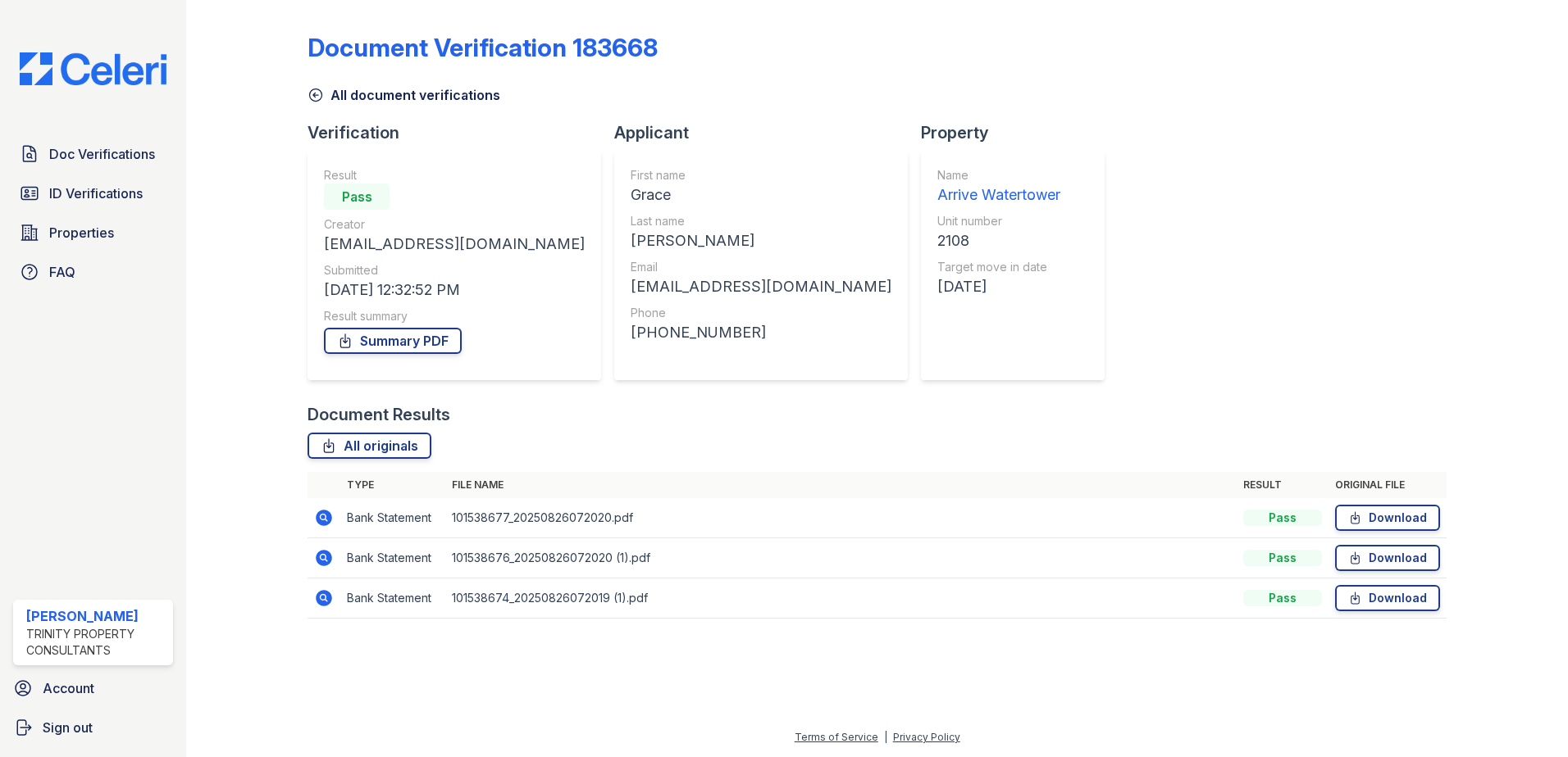
click at [321, 595] on icon at bounding box center [324, 598] width 20 height 20
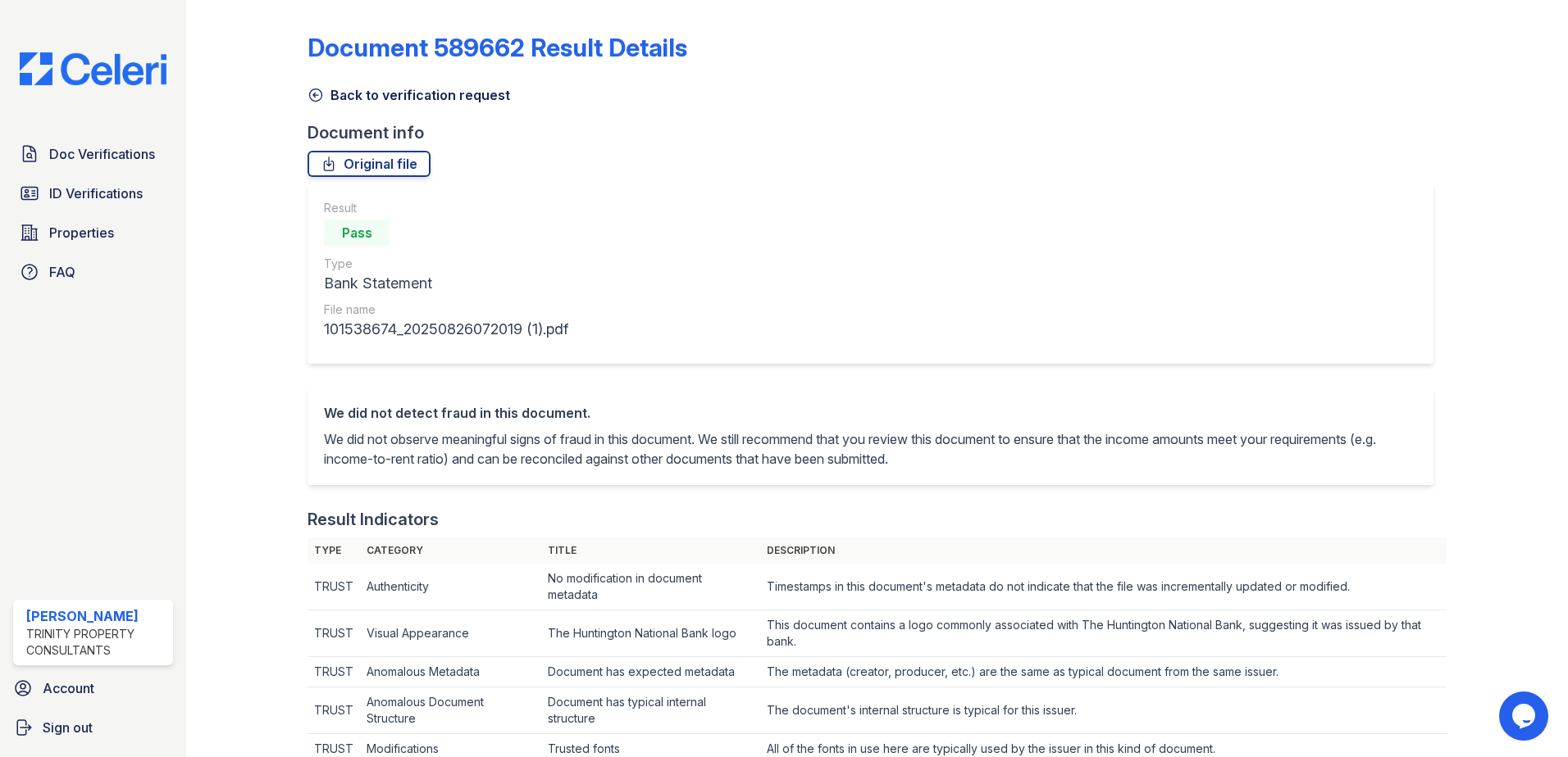
click at [315, 100] on icon at bounding box center [316, 95] width 16 height 16
